Goal: Task Accomplishment & Management: Manage account settings

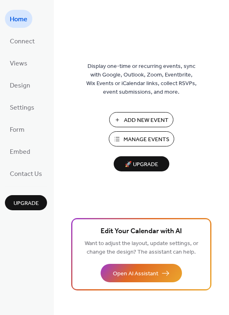
click at [150, 141] on span "Manage Events" at bounding box center [146, 139] width 46 height 9
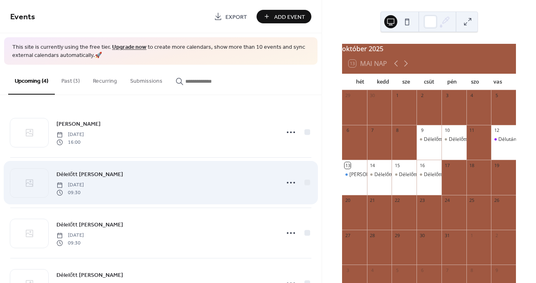
scroll to position [38, 0]
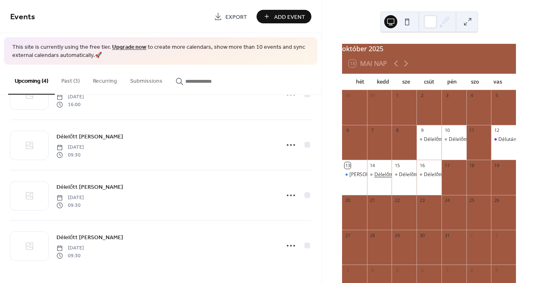
click at [386, 178] on div "Délelőtt Krisztivel" at bounding box center [403, 174] width 58 height 7
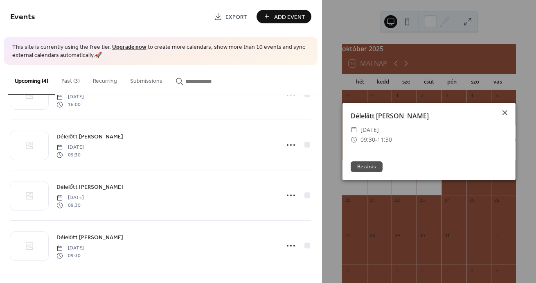
click at [504, 113] on icon at bounding box center [505, 113] width 10 height 10
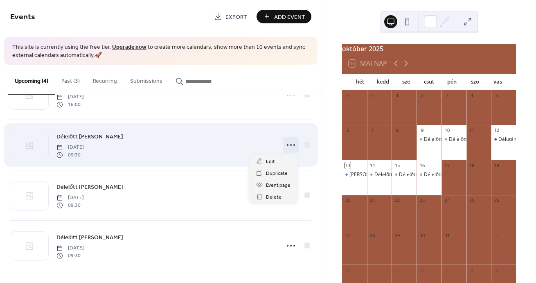
click at [290, 143] on icon at bounding box center [290, 144] width 13 height 13
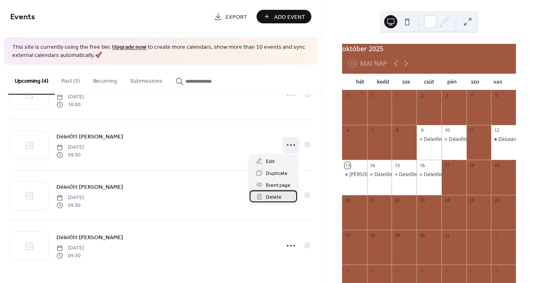
click at [276, 199] on span "Delete" at bounding box center [274, 197] width 16 height 9
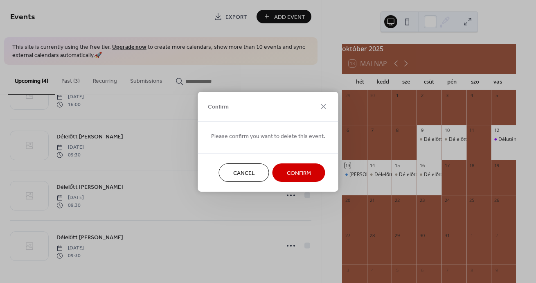
click at [292, 175] on span "Confirm" at bounding box center [299, 172] width 24 height 9
